Goal: Check status: Check status

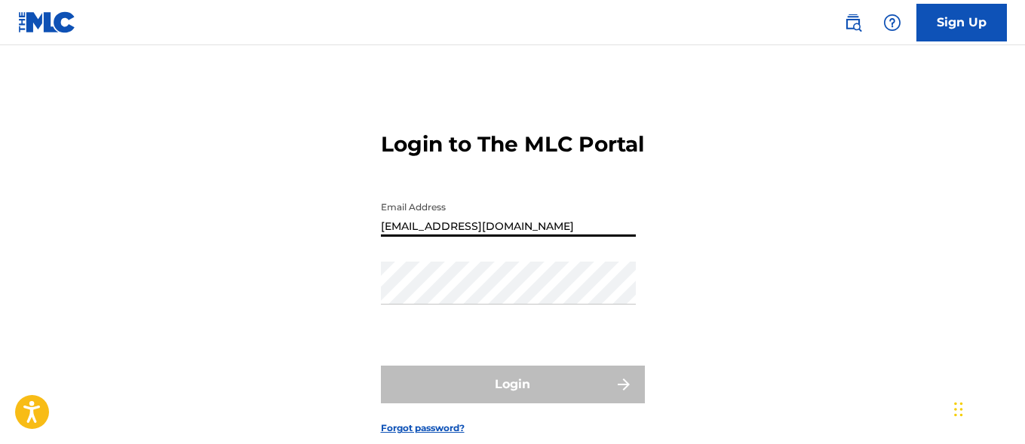
type input "[EMAIL_ADDRESS][DOMAIN_NAME]"
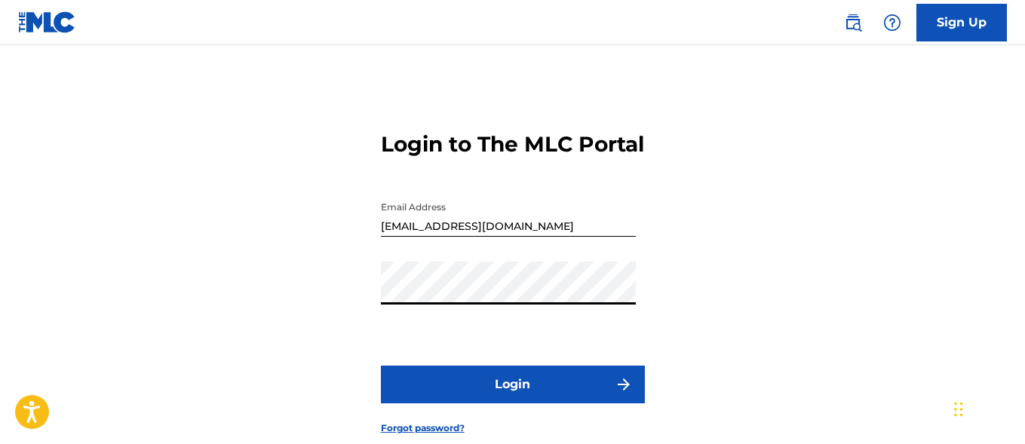
click at [512, 403] on button "Login" at bounding box center [513, 385] width 264 height 38
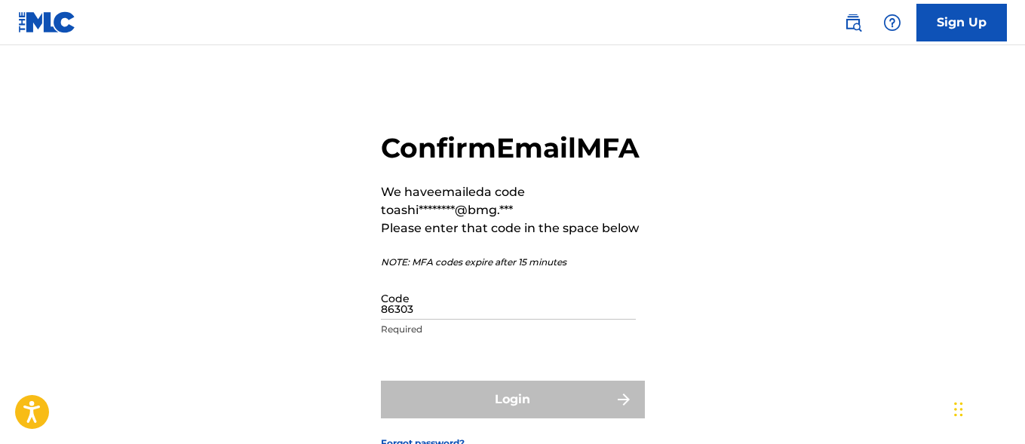
type input "863037"
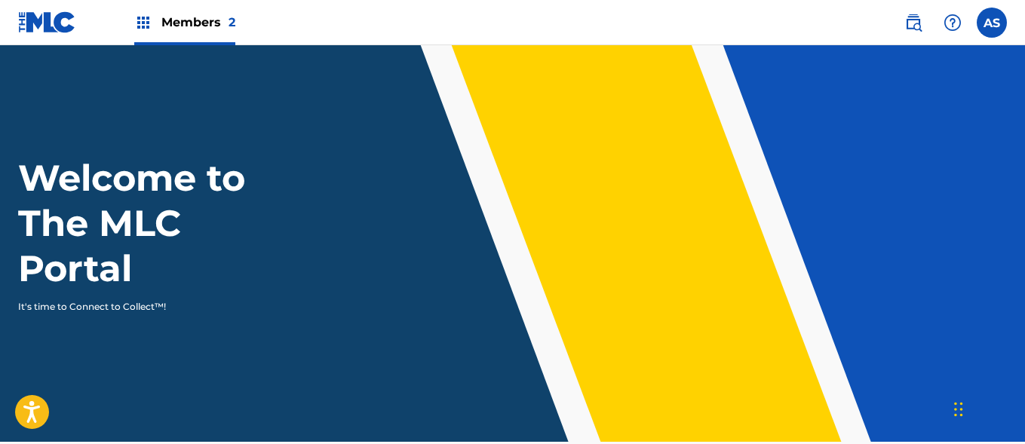
click at [143, 23] on img at bounding box center [143, 23] width 18 height 18
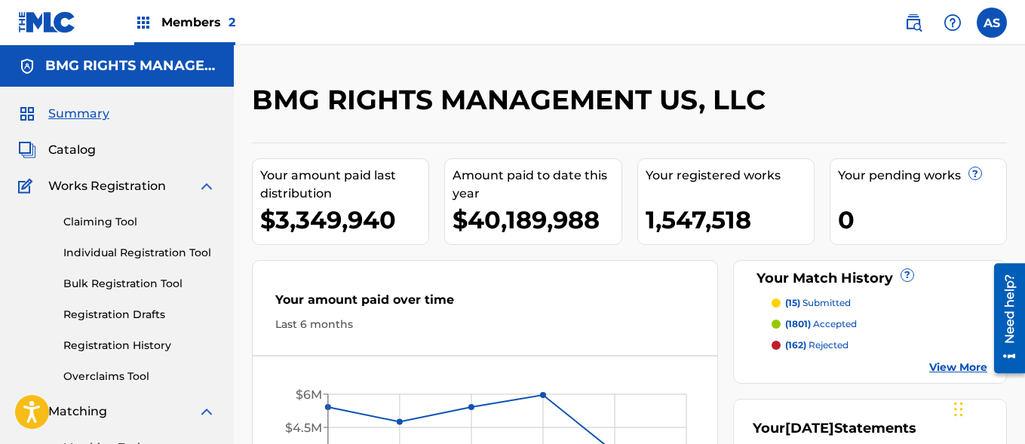
scroll to position [327, 0]
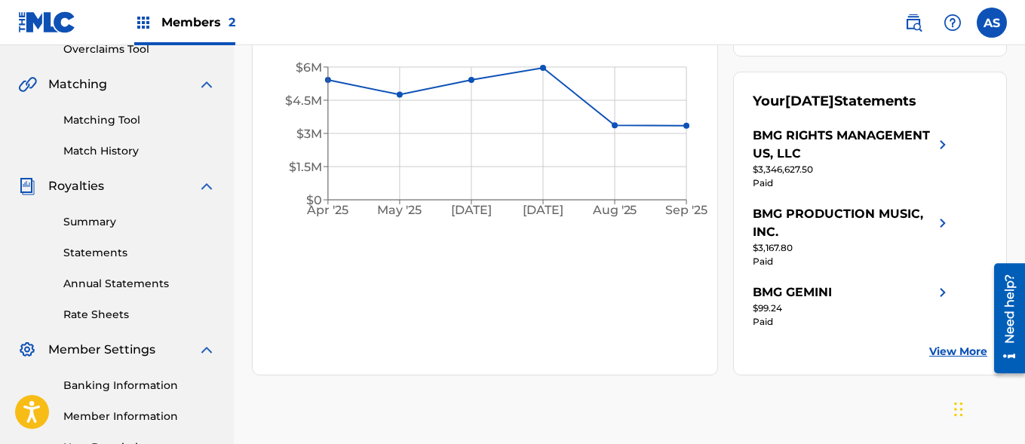
click at [139, 222] on link "Summary" at bounding box center [139, 222] width 152 height 16
